Goal: Navigation & Orientation: Find specific page/section

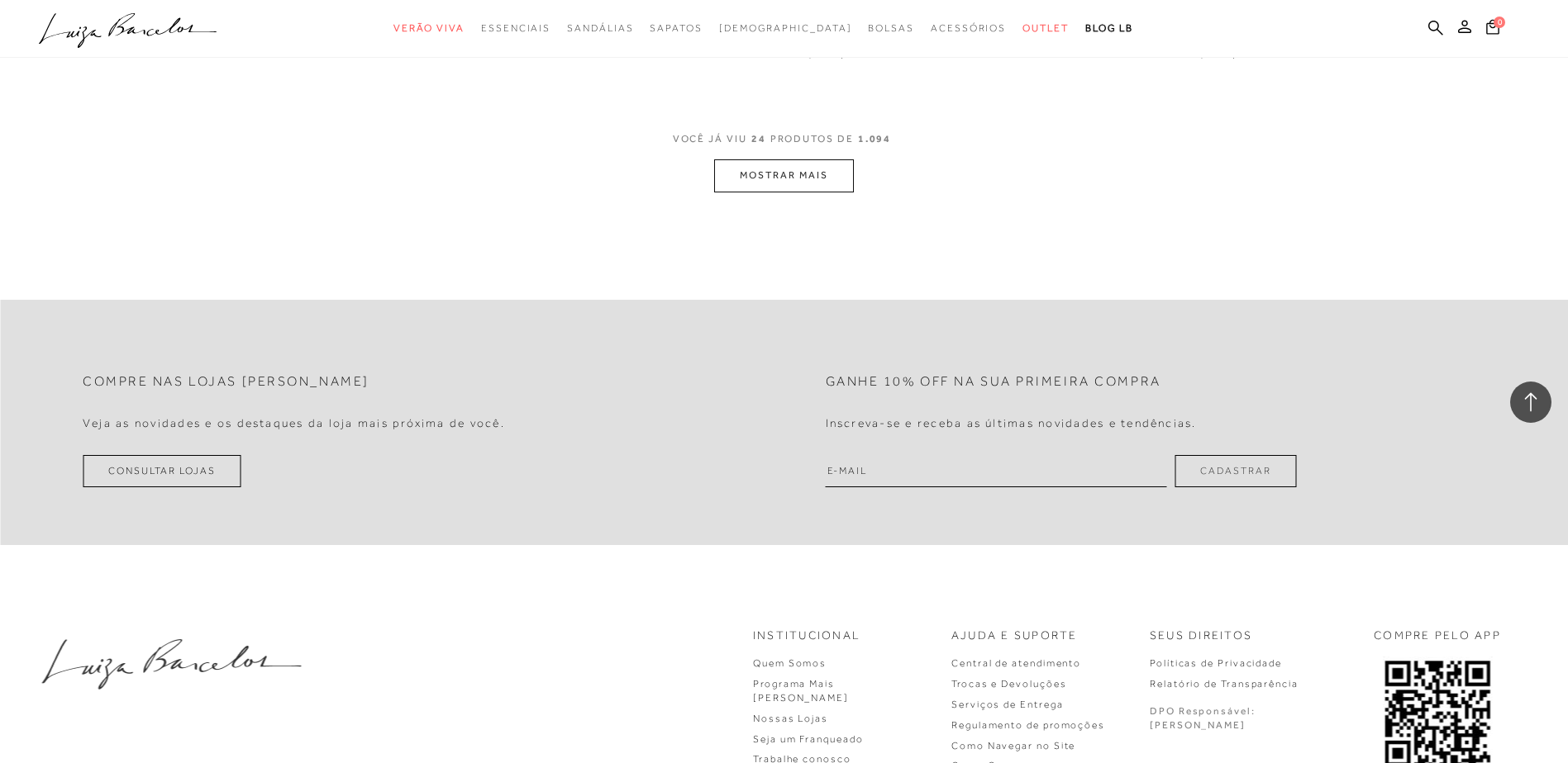
scroll to position [3997, 0]
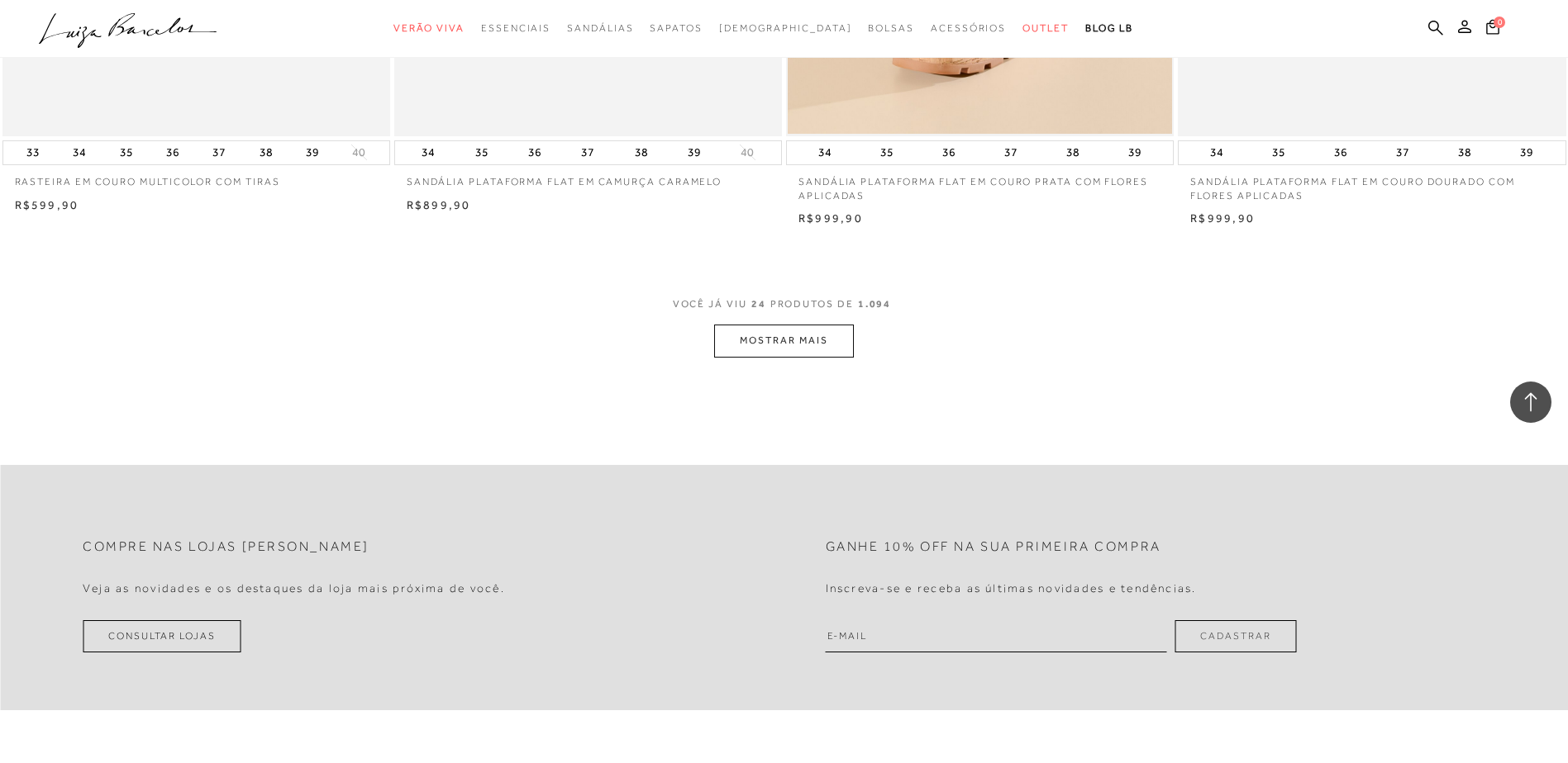
click at [781, 357] on button "MOSTRAR MAIS" at bounding box center [783, 341] width 139 height 32
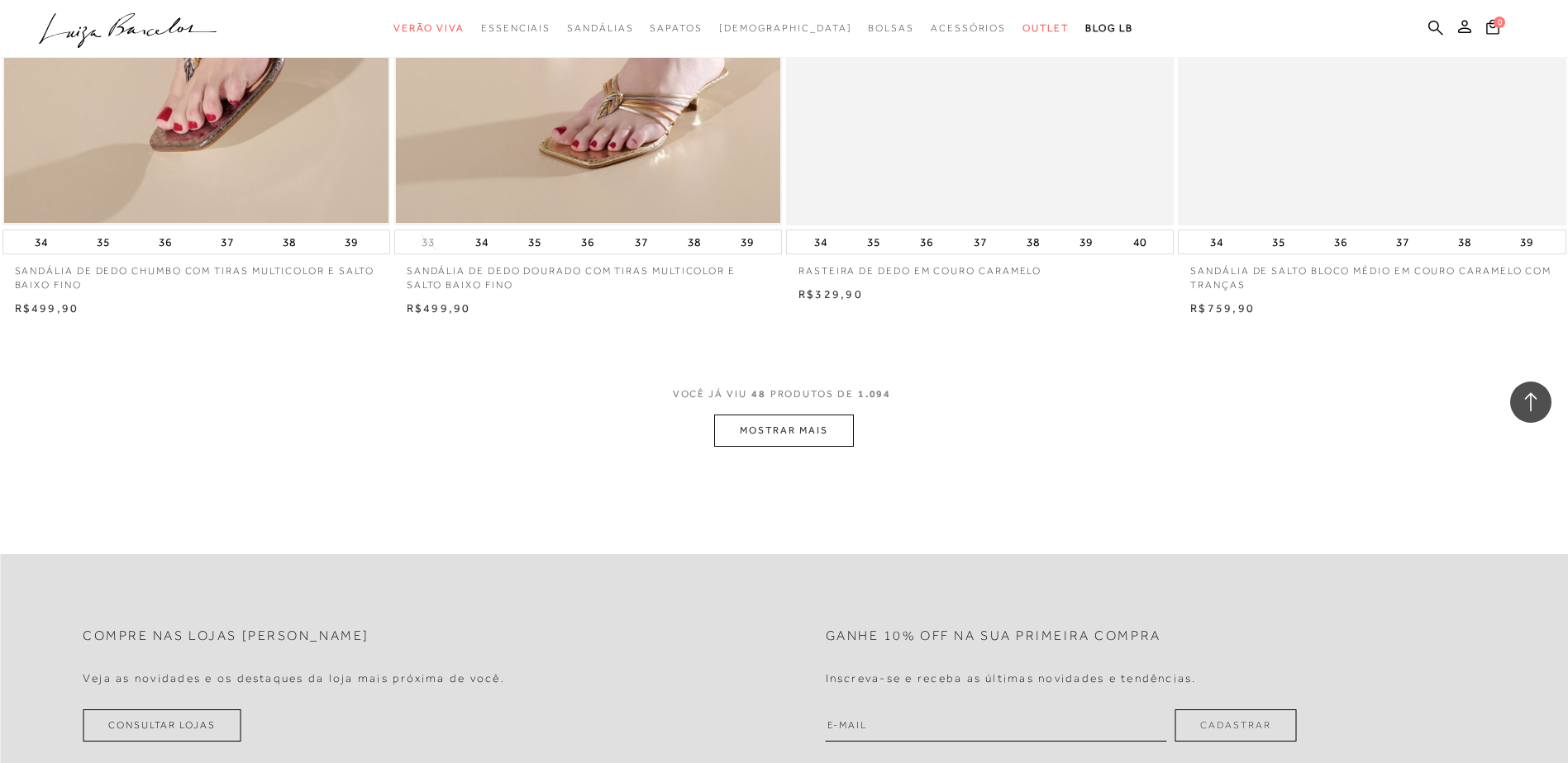
scroll to position [8209, 0]
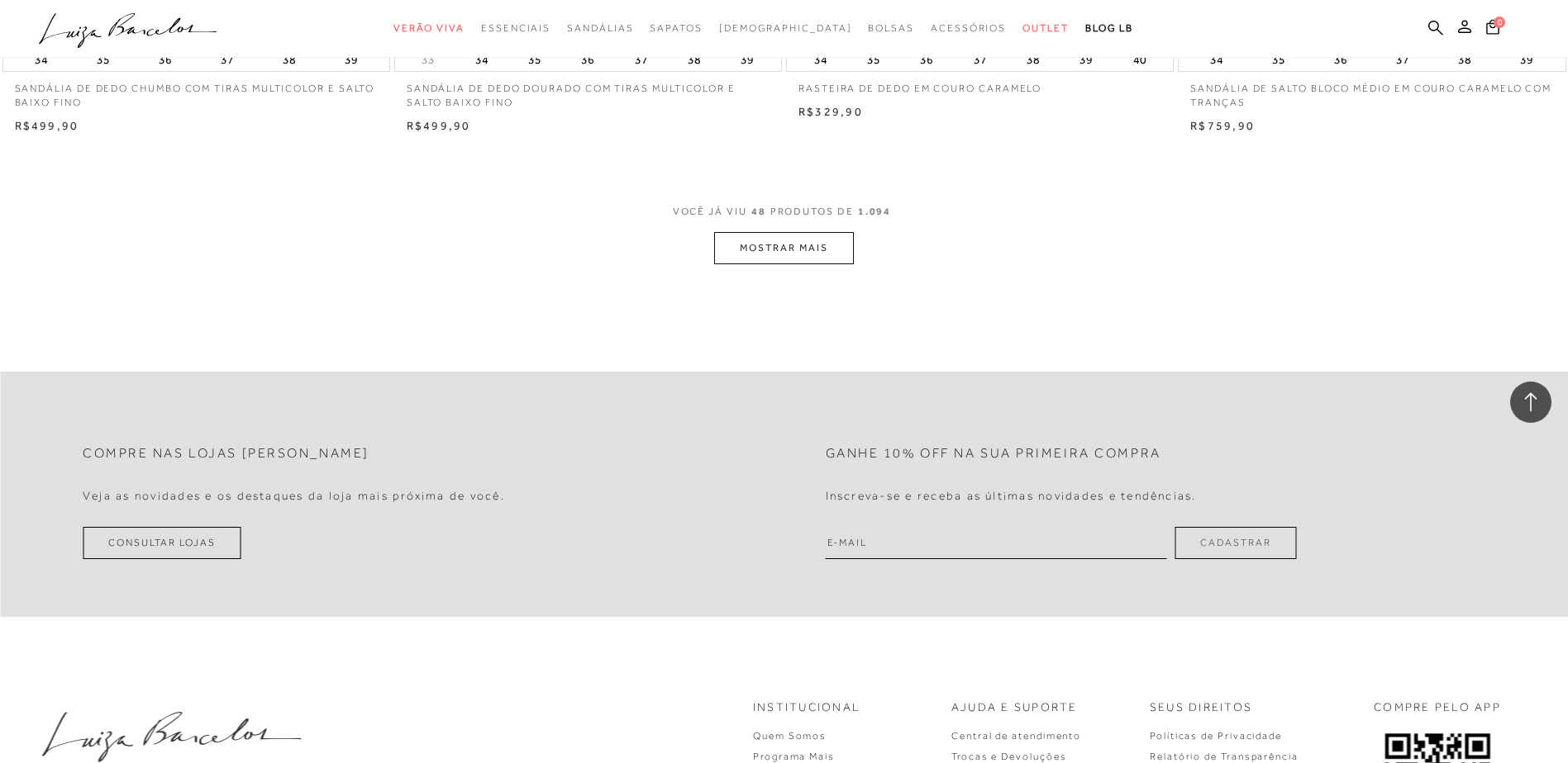
click at [824, 265] on button "MOSTRAR MAIS" at bounding box center [783, 248] width 139 height 32
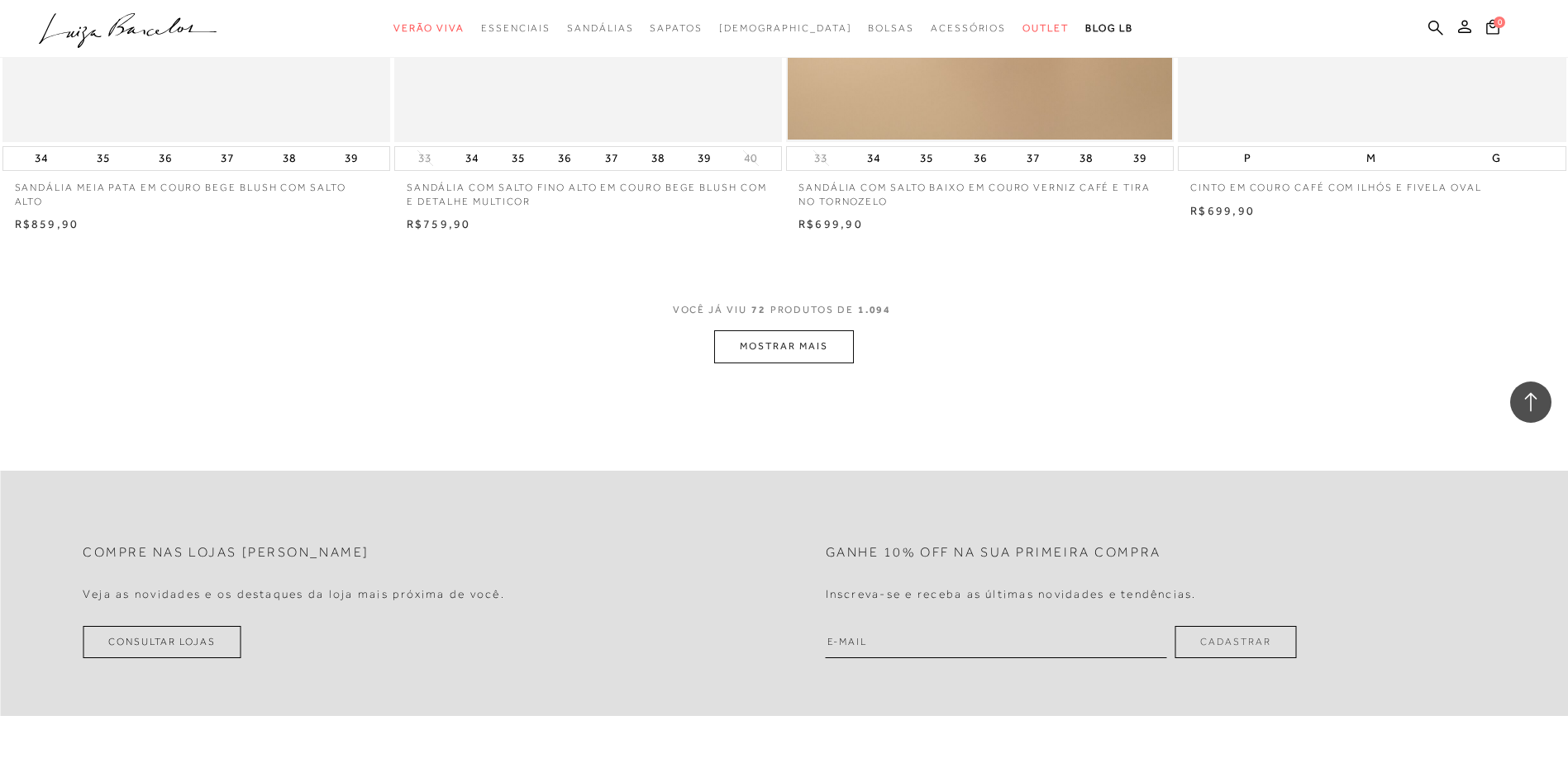
scroll to position [12256, 0]
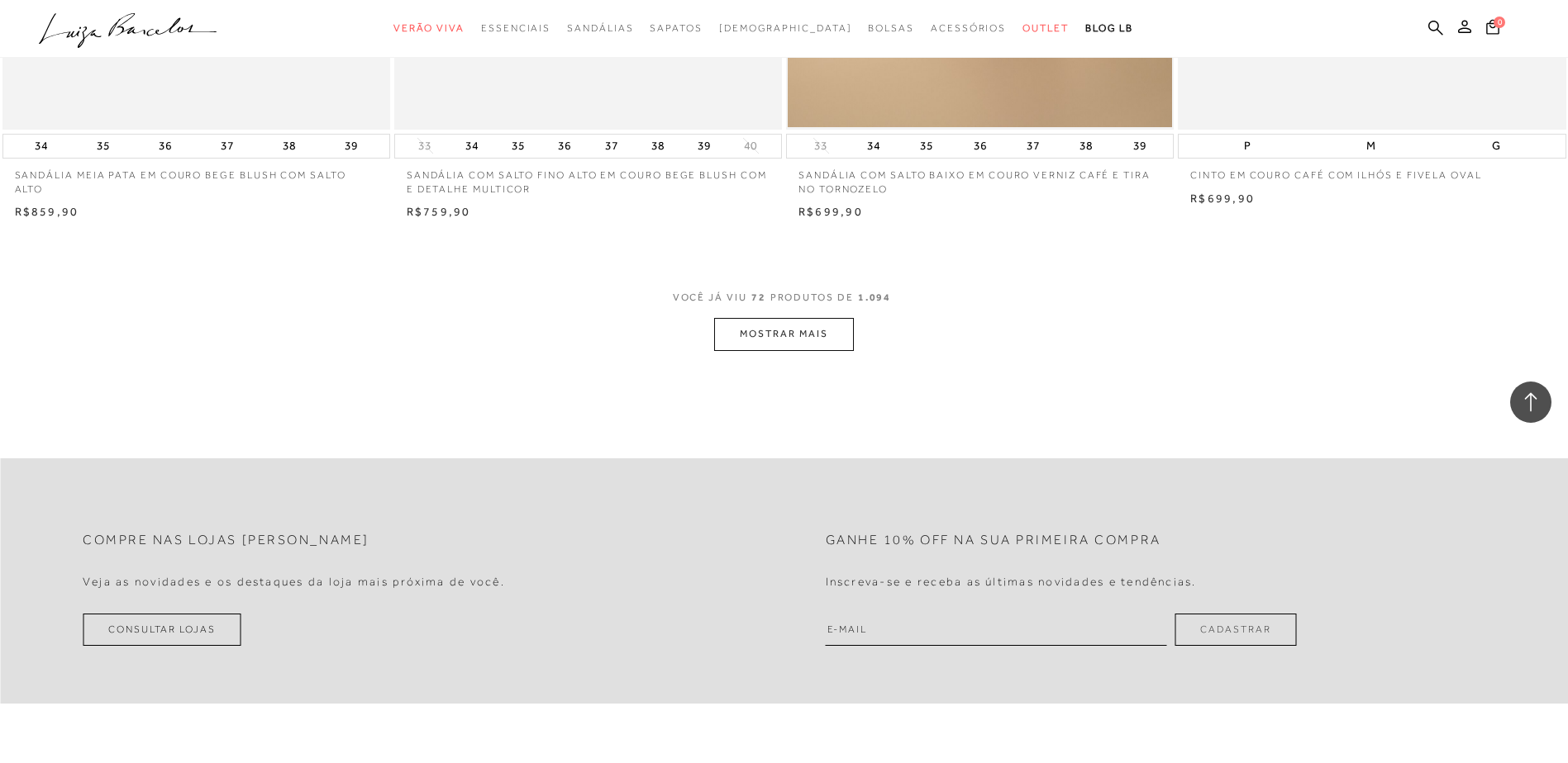
click at [803, 339] on button "MOSTRAR MAIS" at bounding box center [783, 334] width 139 height 32
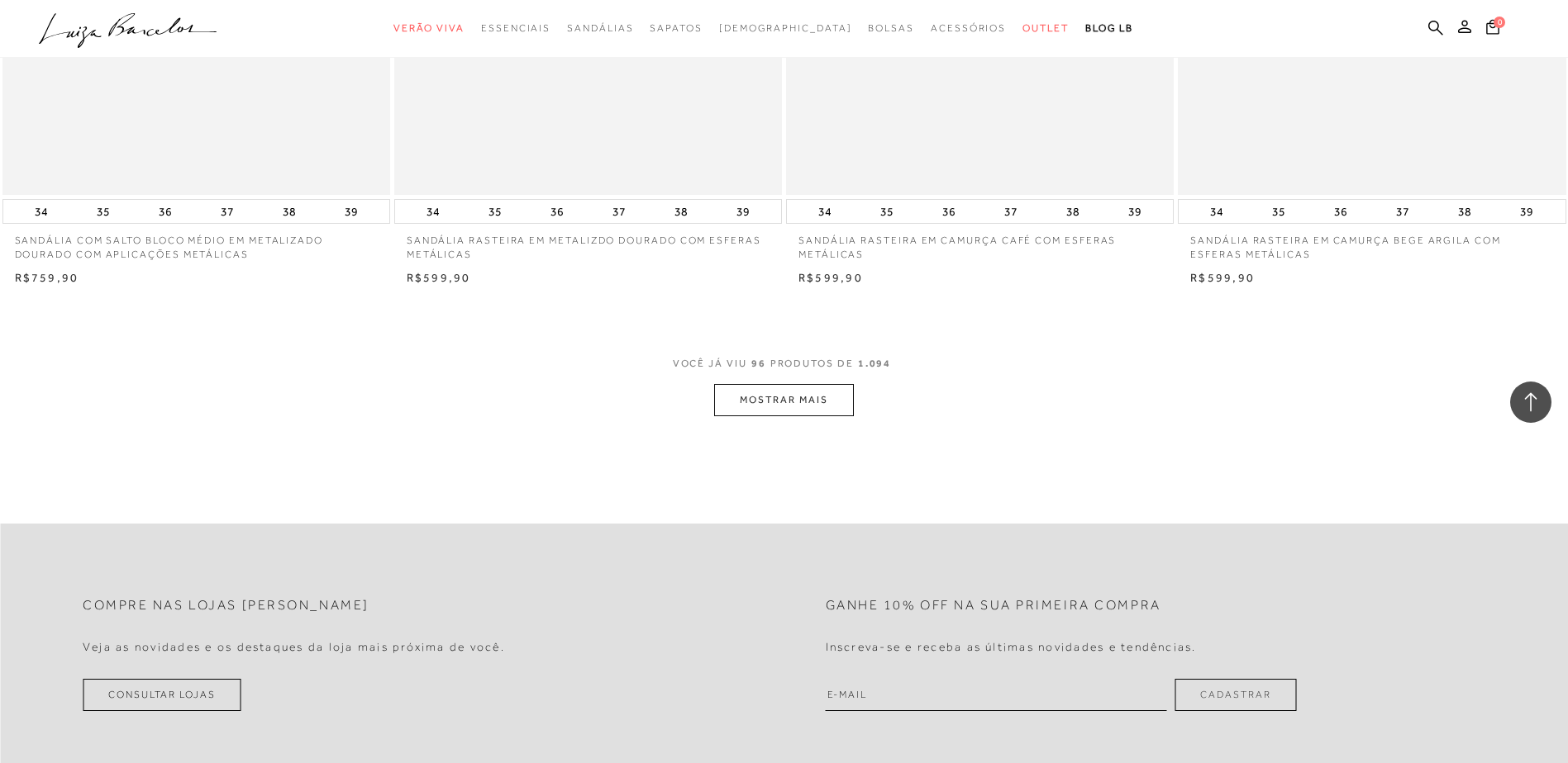
scroll to position [16550, 0]
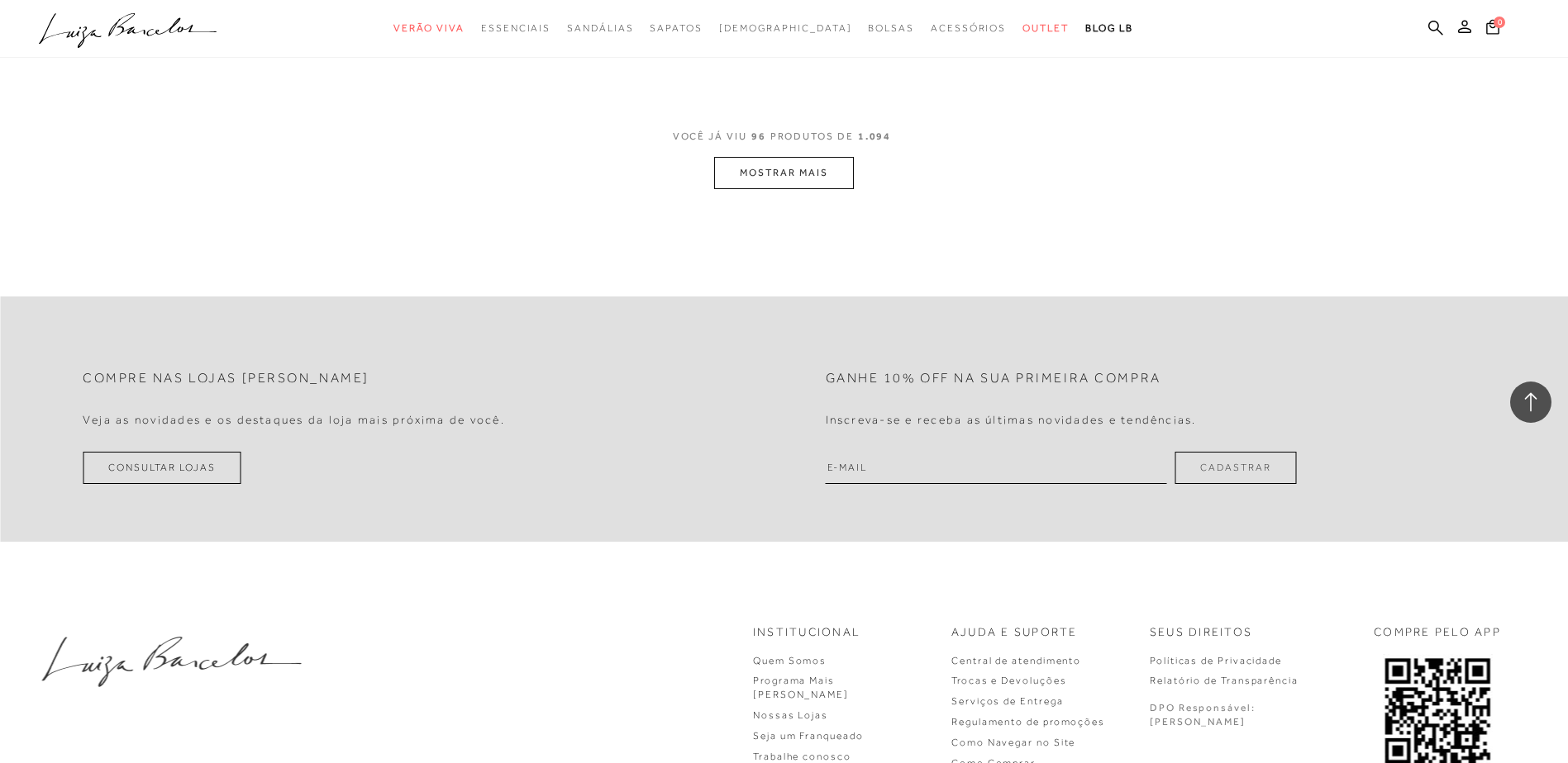
click at [802, 185] on button "MOSTRAR MAIS" at bounding box center [783, 173] width 139 height 32
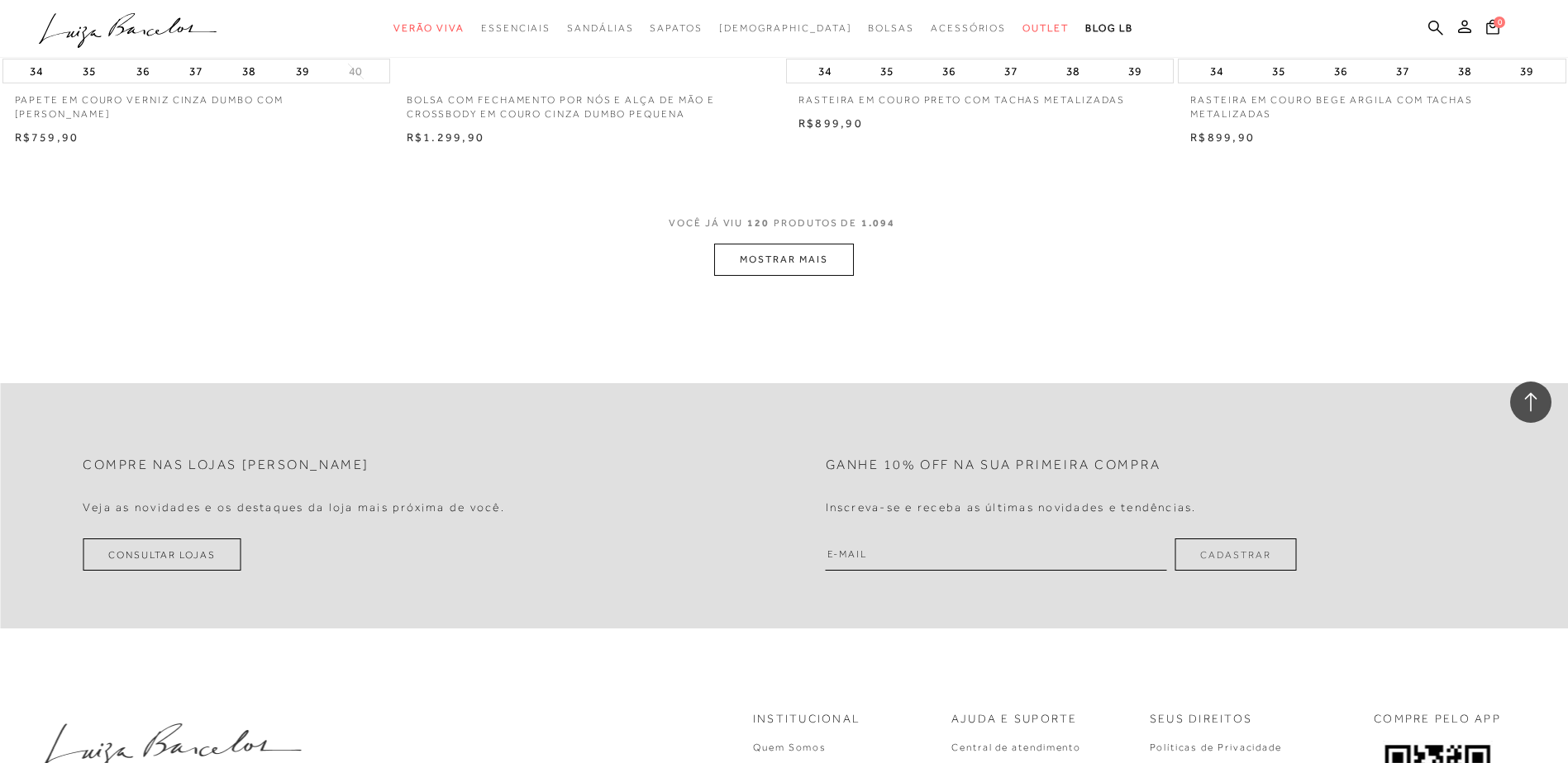
scroll to position [20596, 0]
click at [846, 273] on button "MOSTRAR MAIS" at bounding box center [783, 259] width 139 height 32
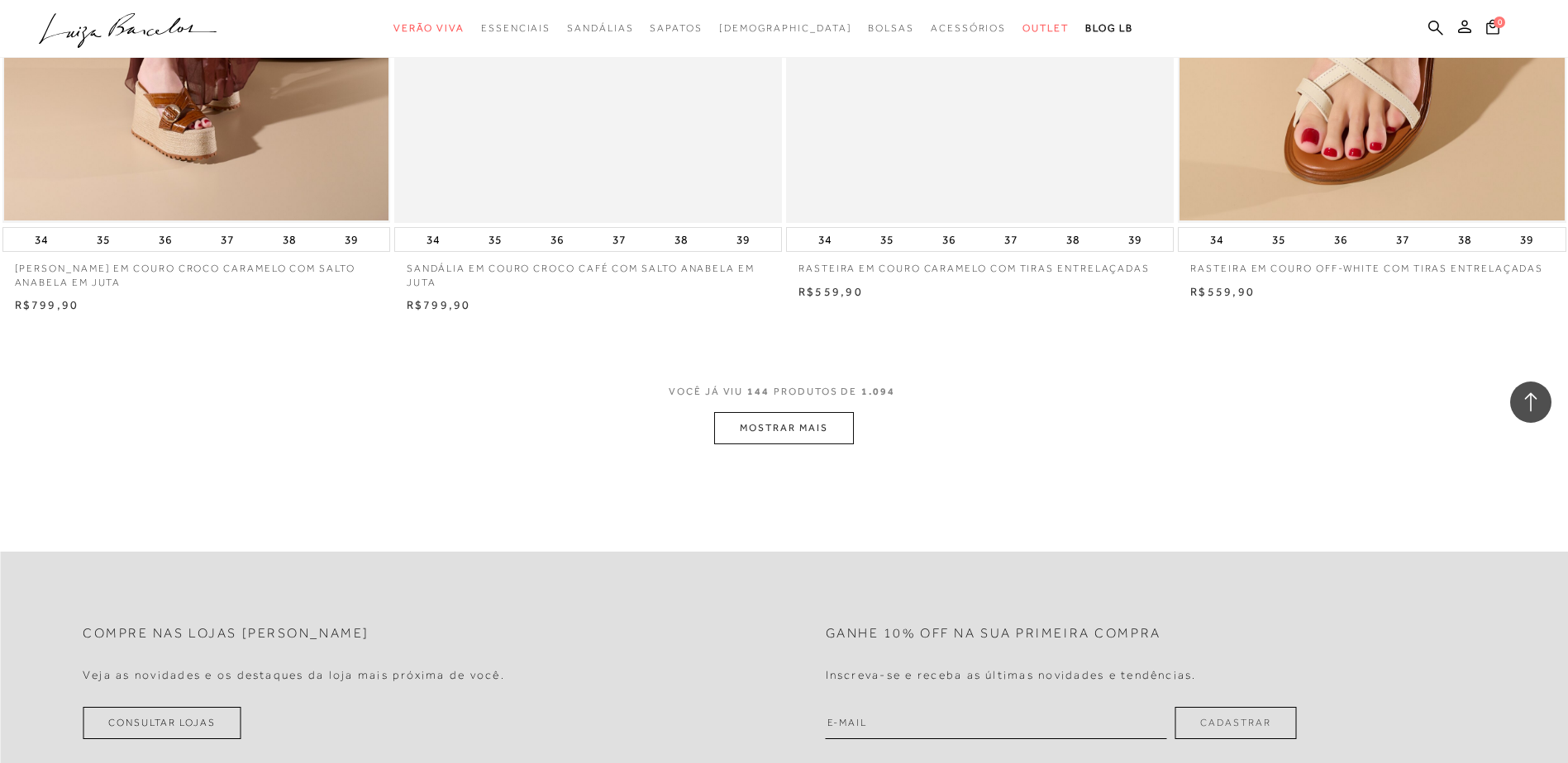
scroll to position [24891, 0]
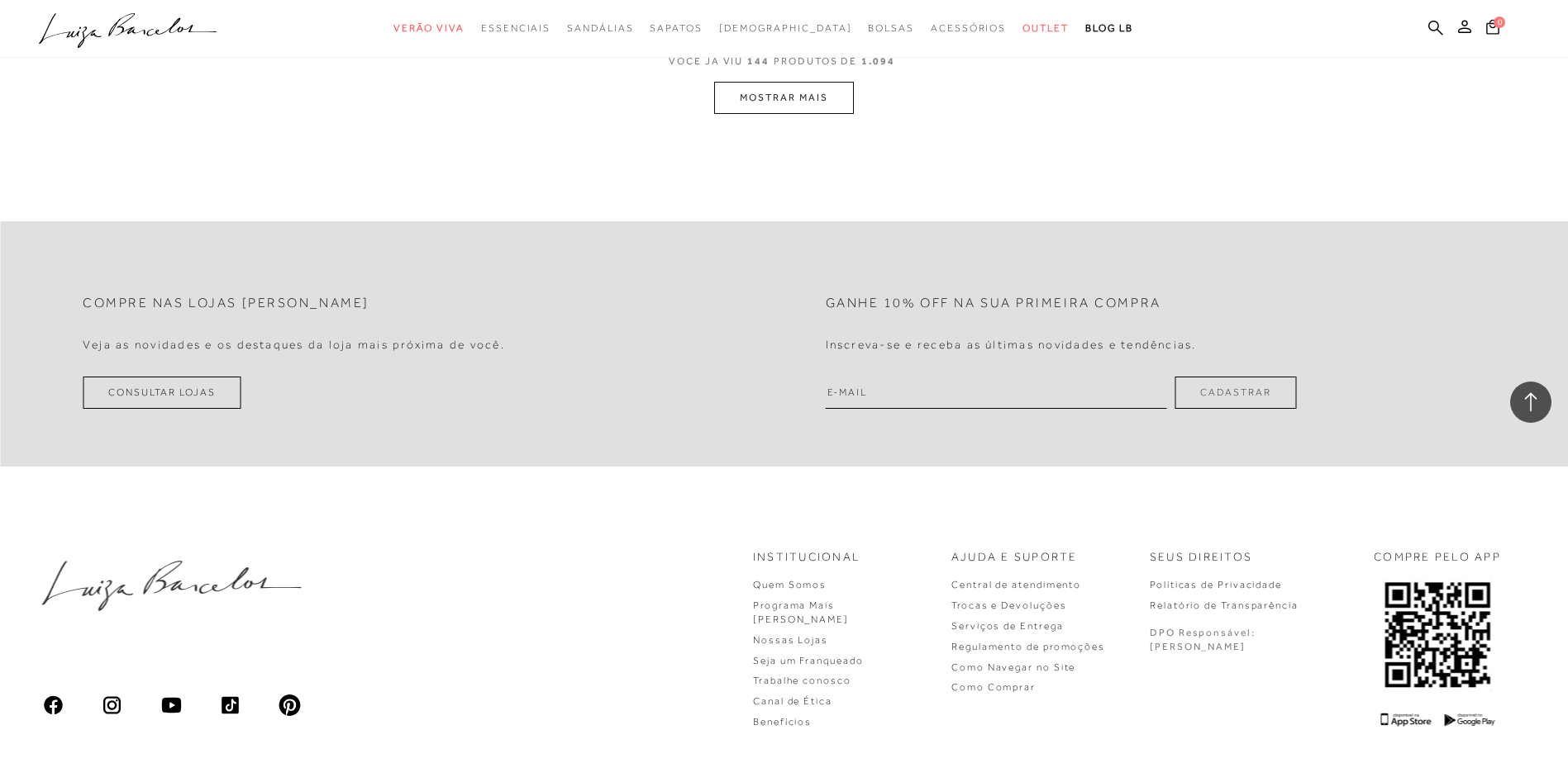
click at [798, 114] on button "MOSTRAR MAIS" at bounding box center [783, 98] width 139 height 32
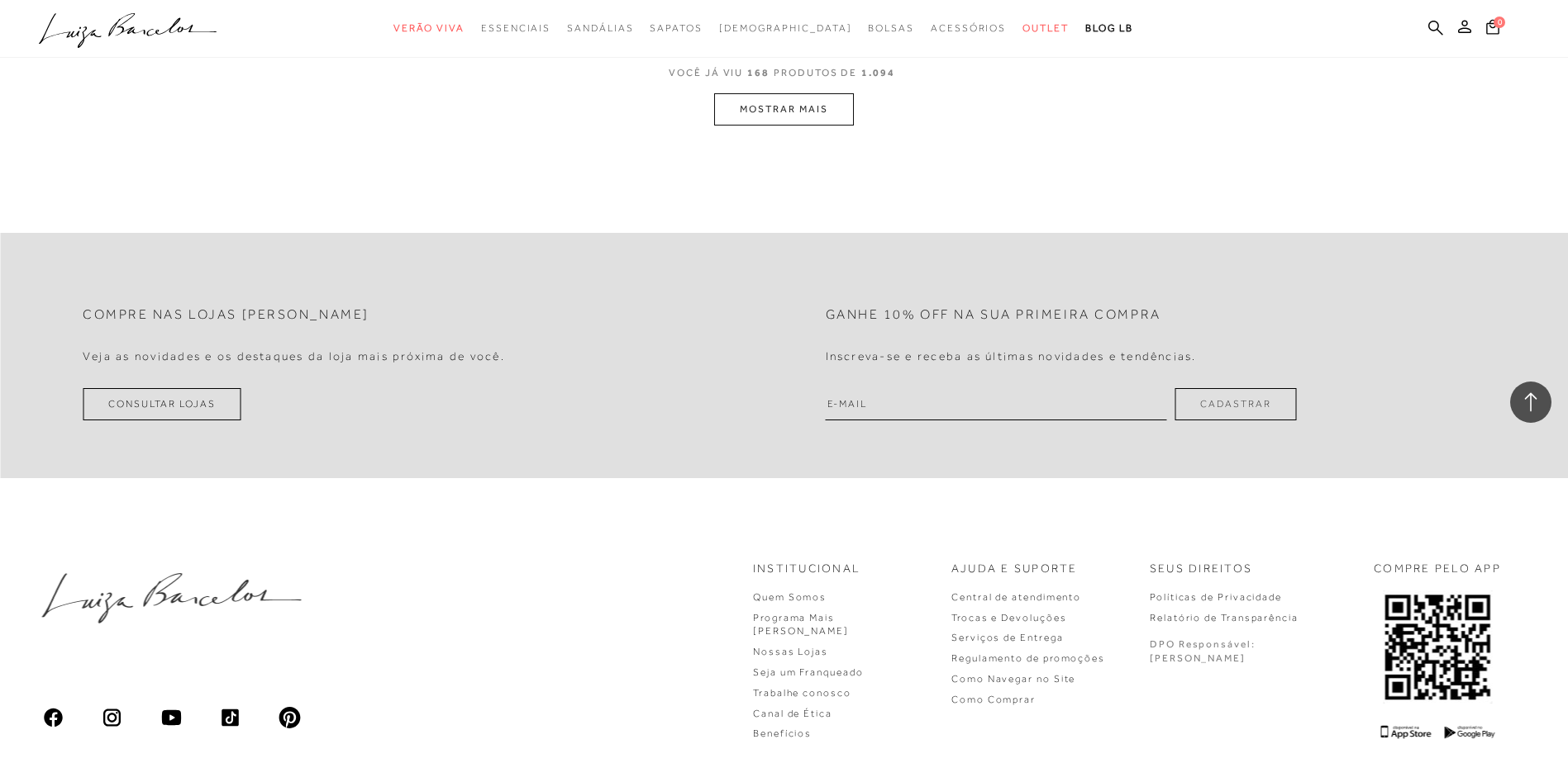
scroll to position [28859, 0]
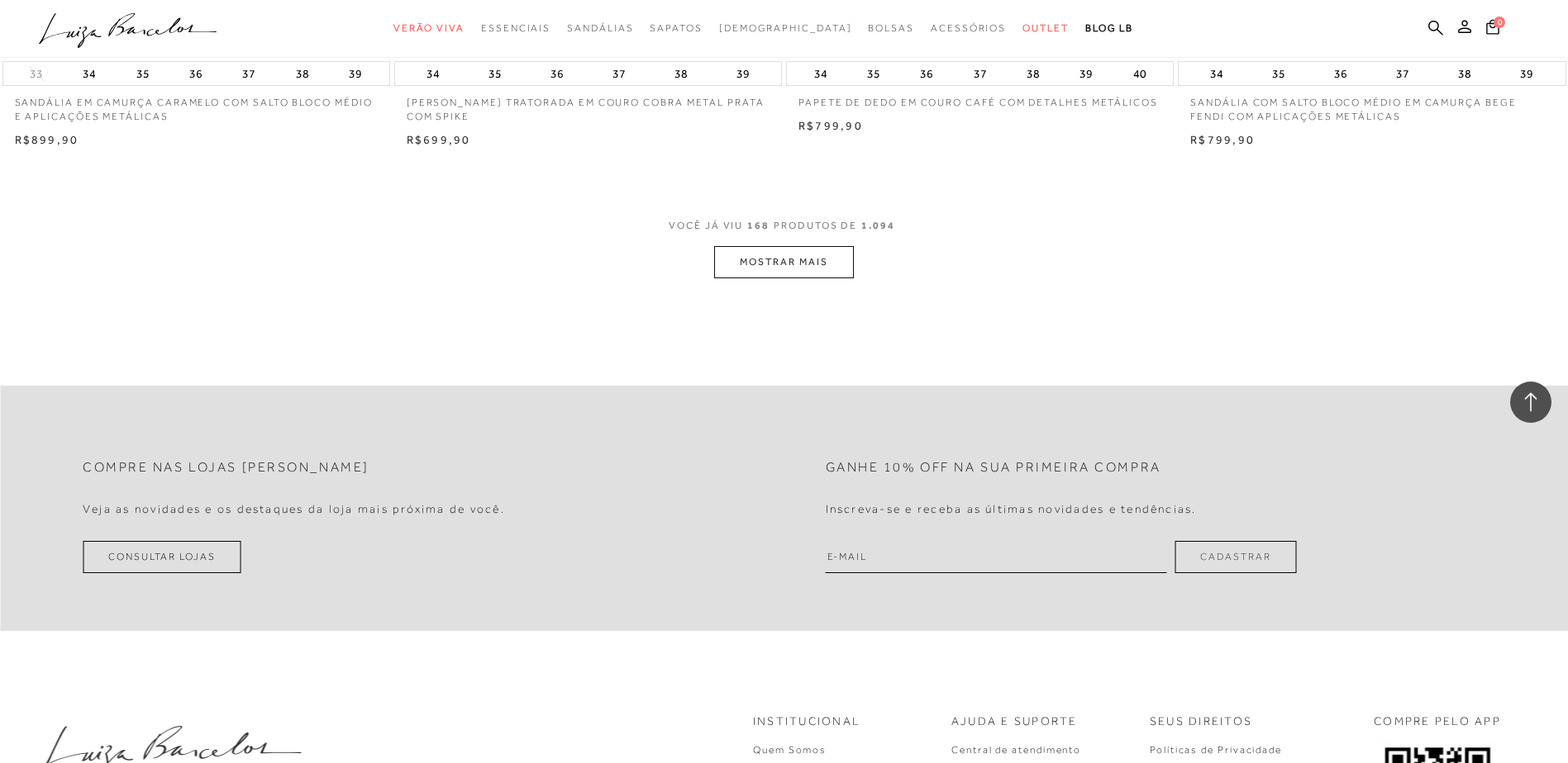
click at [797, 269] on button "MOSTRAR MAIS" at bounding box center [783, 263] width 139 height 32
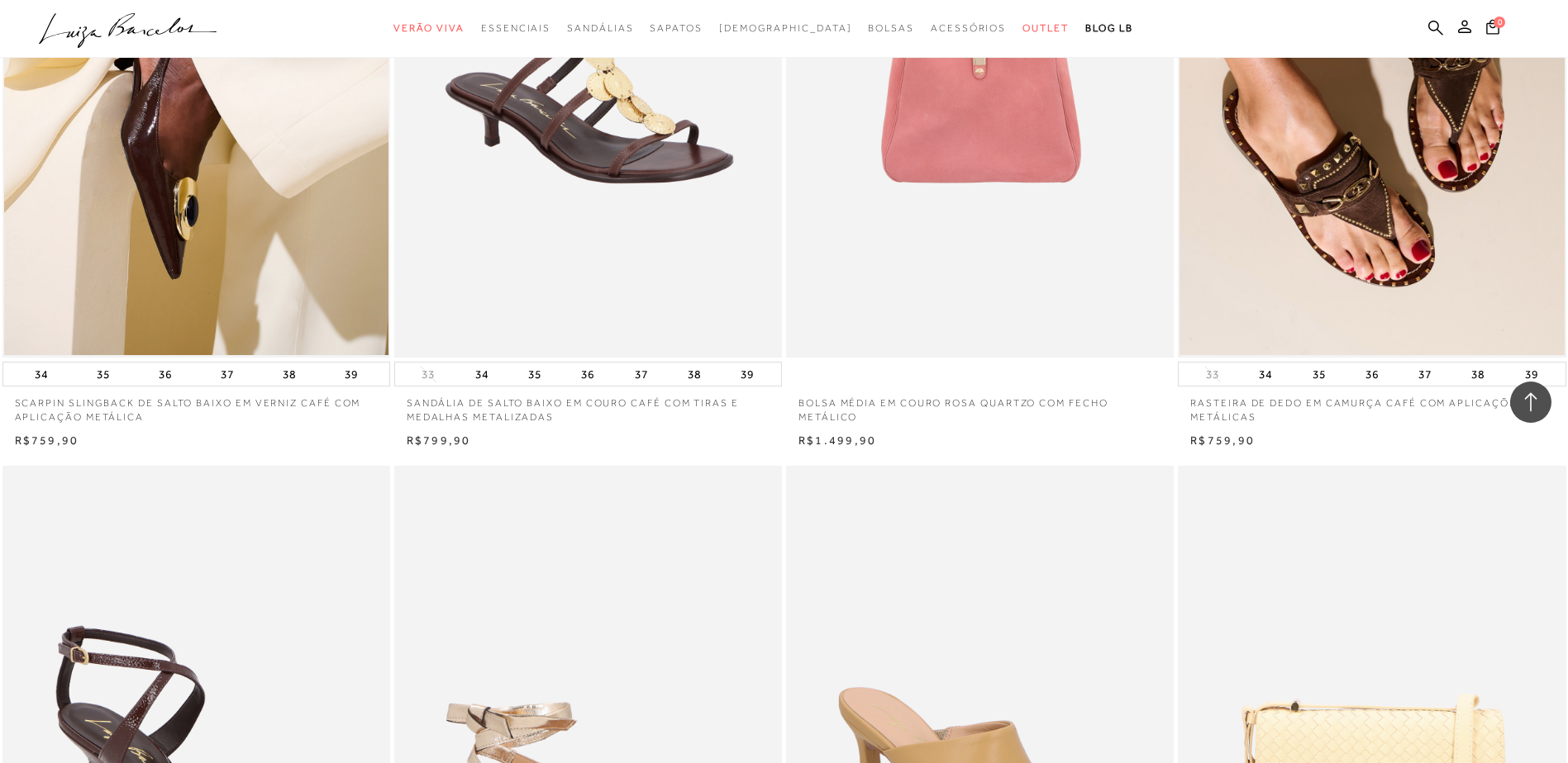
scroll to position [30841, 0]
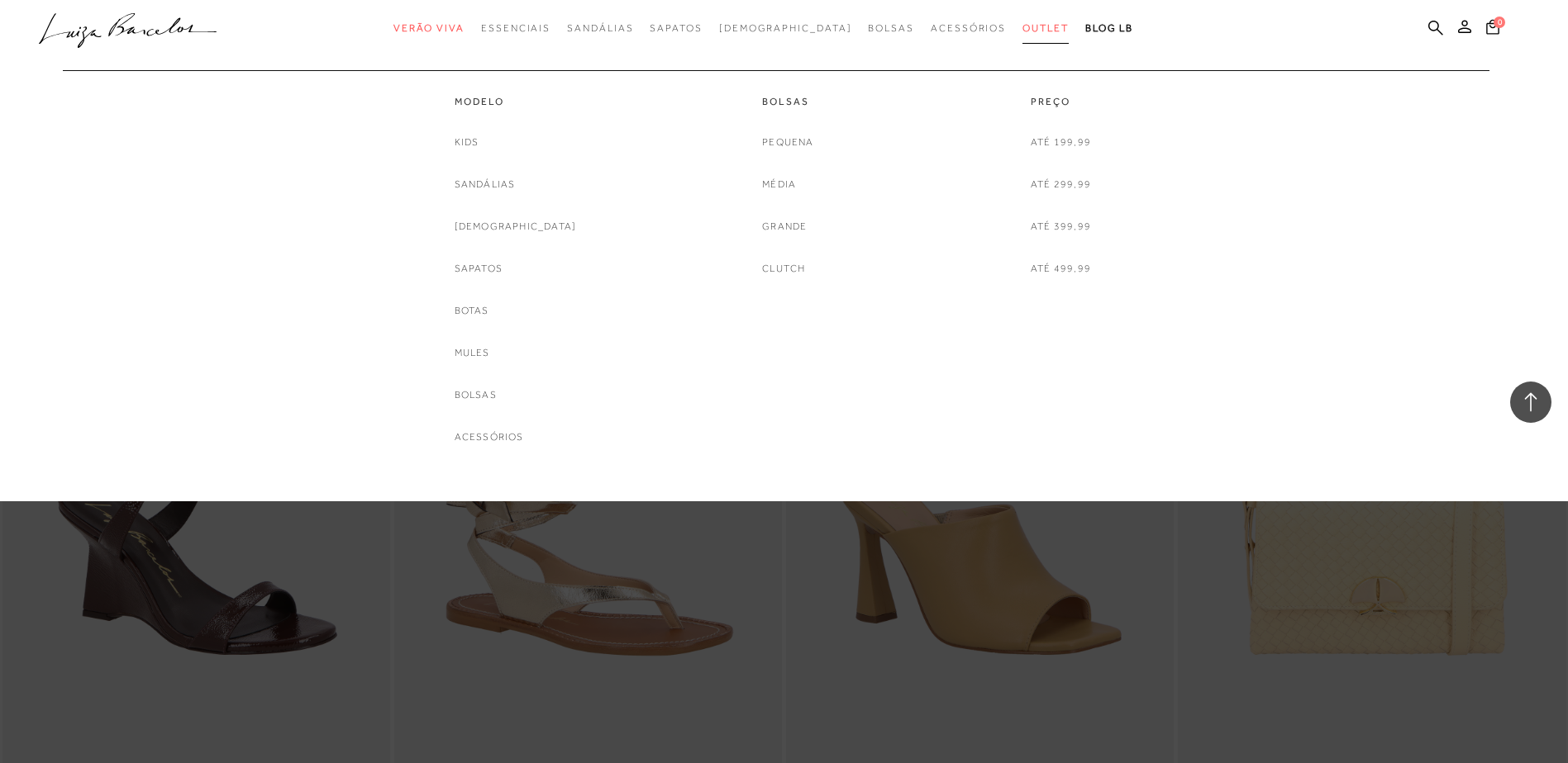
click at [1022, 25] on span "Outlet" at bounding box center [1045, 28] width 46 height 11
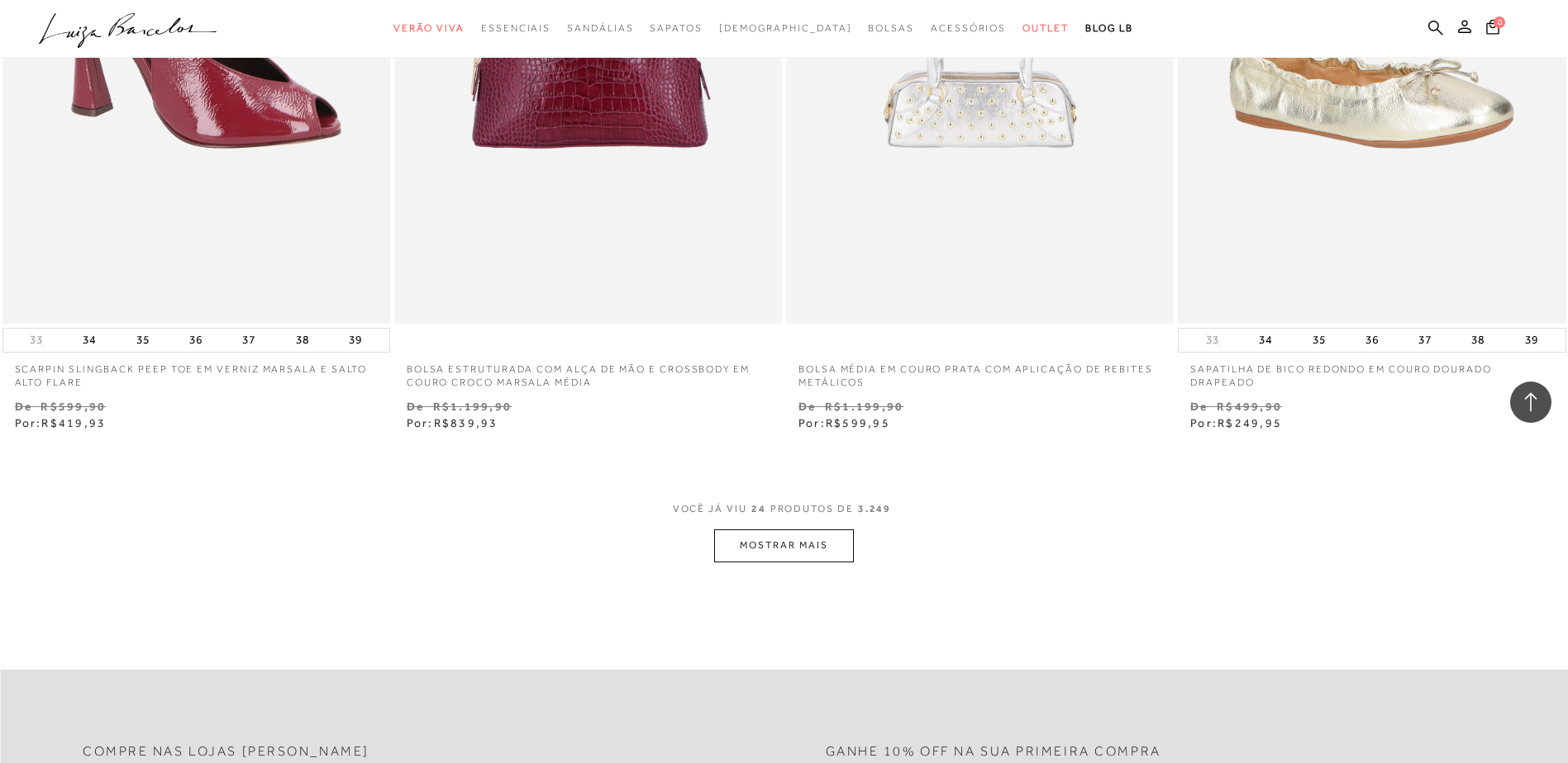
scroll to position [4129, 0]
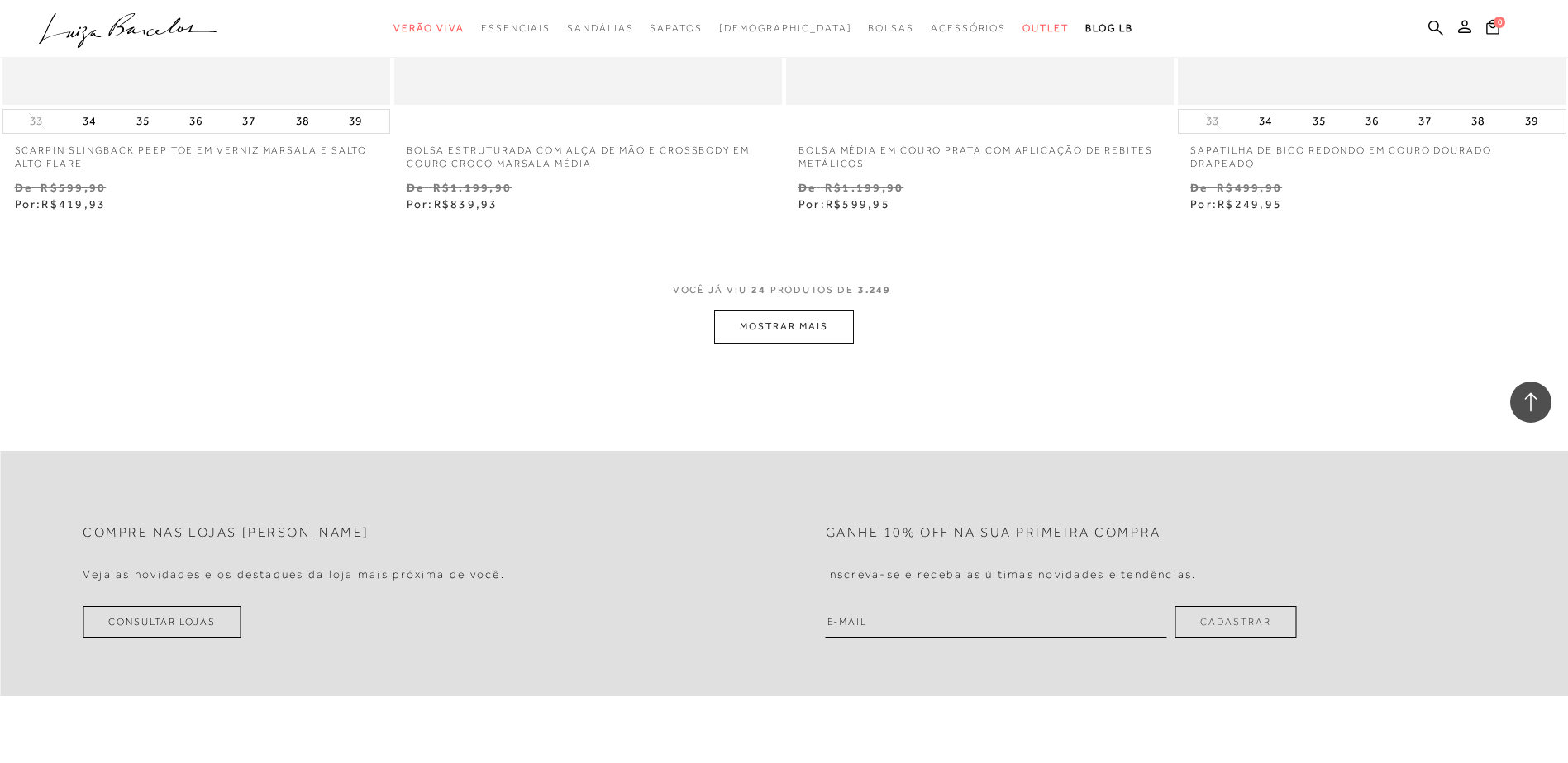
click at [767, 309] on span "VOCÊ JÁ VIU 24 PRODUTOS DE 3.249" at bounding box center [784, 295] width 223 height 30
click at [775, 326] on button "MOSTRAR MAIS" at bounding box center [783, 327] width 139 height 32
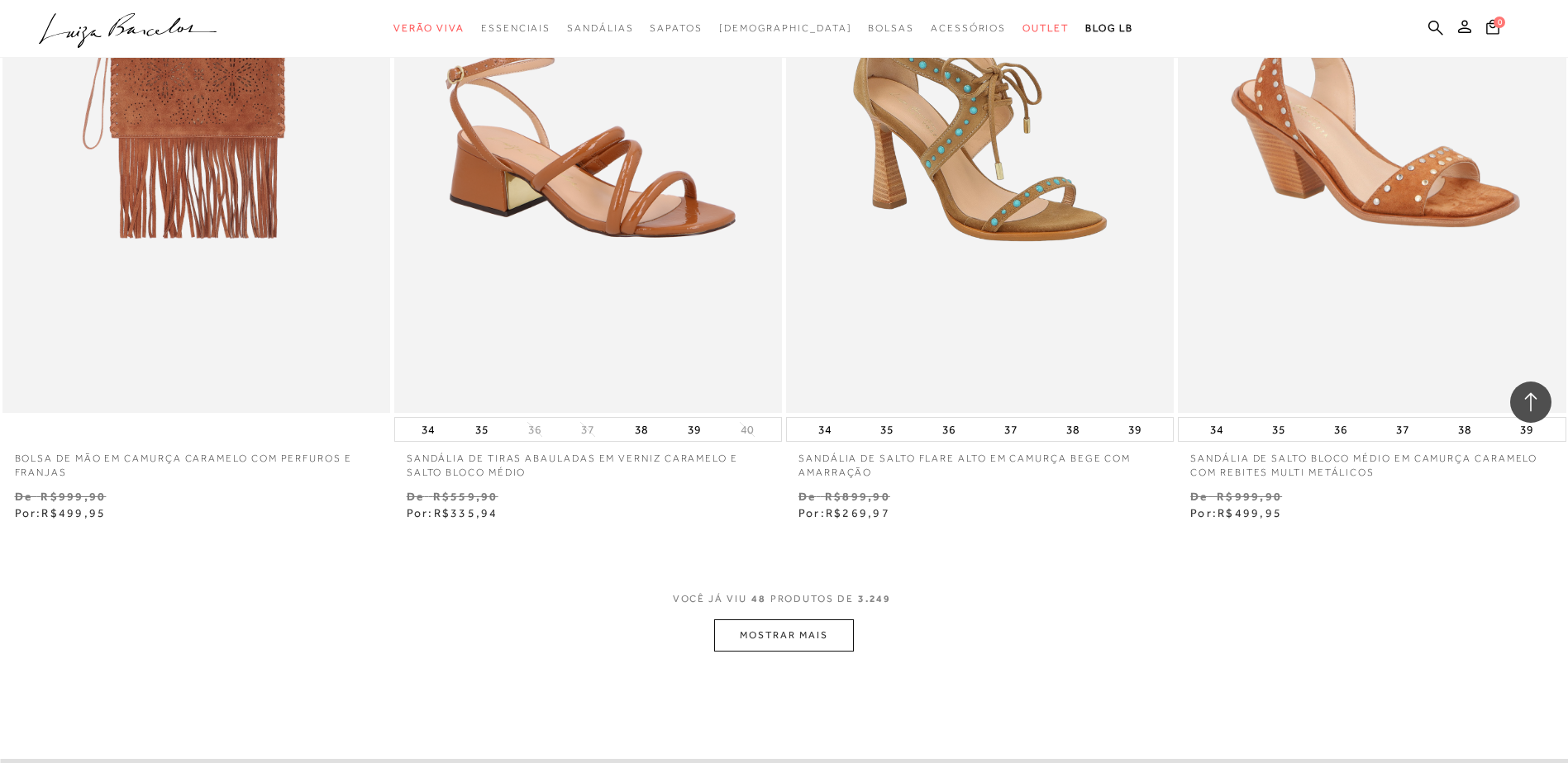
scroll to position [8341, 0]
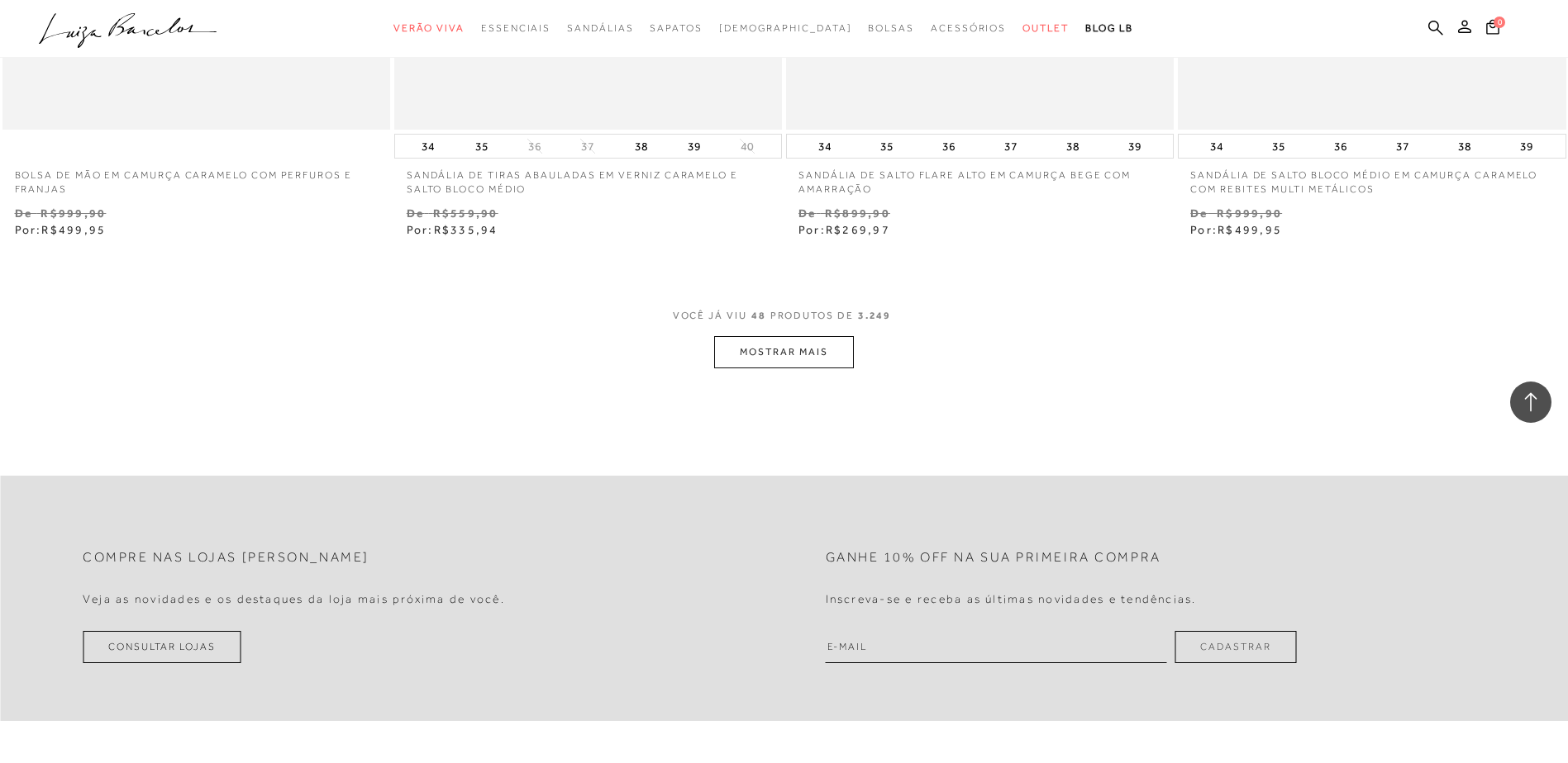
click at [819, 365] on button "MOSTRAR MAIS" at bounding box center [783, 352] width 139 height 32
